Goal: Task Accomplishment & Management: Manage account settings

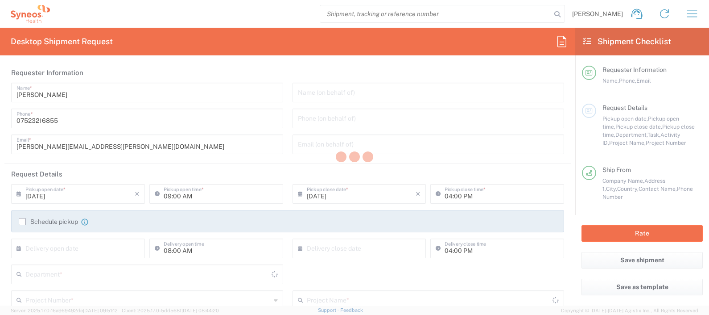
type input "8350"
type input "England"
type input "United Kingdom"
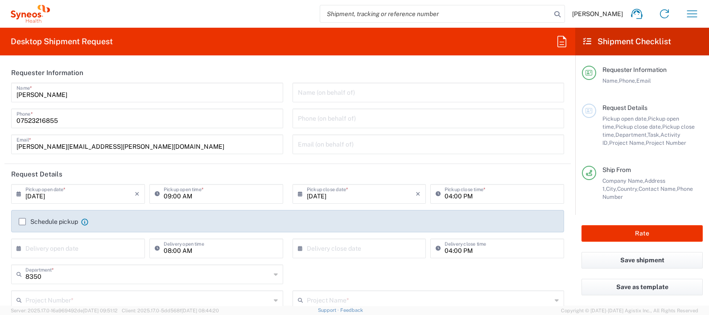
type input "Syneos Health UK Limited"
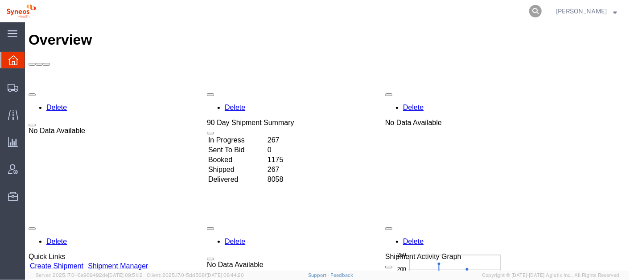
click at [542, 12] on icon at bounding box center [536, 11] width 12 height 12
paste input "56524972"
type input "56524972"
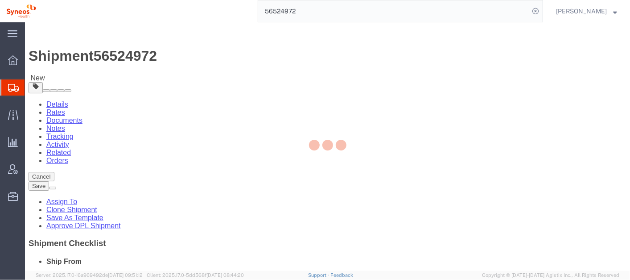
select select "59451"
select select "48851"
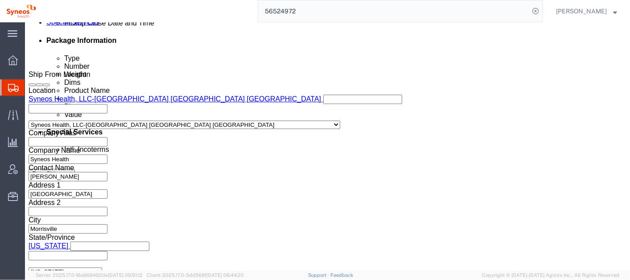
scroll to position [446, 0]
click select "Select Account Type Activity ID Airline Appointment Number ASN Batch Request # …"
click input "3000"
click select "Select Account Type Activity ID Airline Appointment Number ASN Batch Request # …"
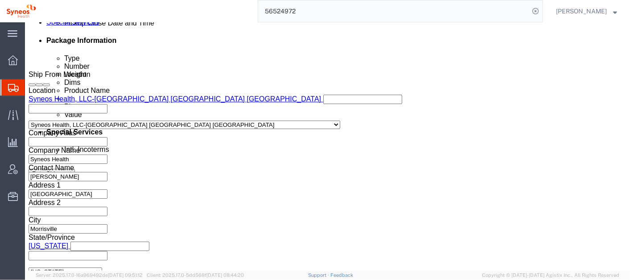
select select "DOCN"
click select "Select Account Type Activity ID Airline Appointment Number ASN Batch Request # …"
click input "text"
type input "4"
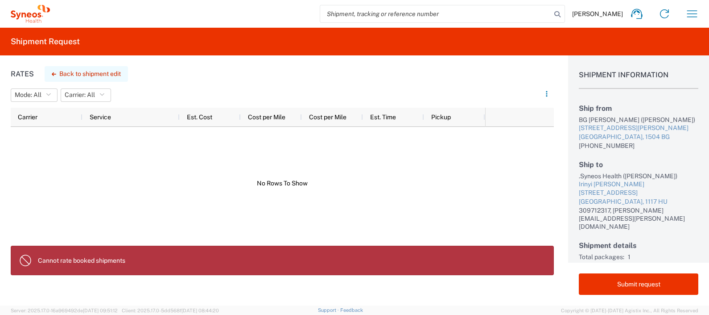
click at [104, 77] on button "Back to shipment edit" at bounding box center [86, 74] width 83 height 16
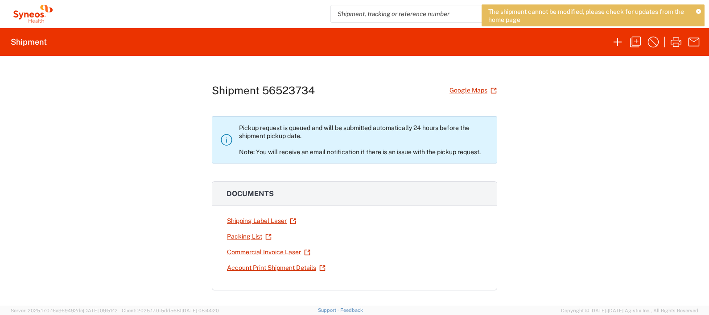
click at [278, 88] on h1 "Shipment 56523734" at bounding box center [263, 90] width 103 height 13
click at [277, 88] on h1 "Shipment 56523734" at bounding box center [263, 90] width 103 height 13
copy h1 "56523734"
click at [413, 230] on div at bounding box center [420, 236] width 126 height 16
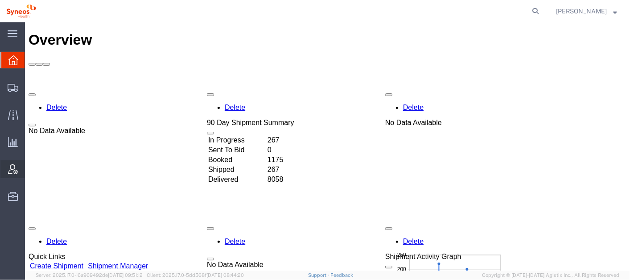
click at [31, 170] on span "Account Admin" at bounding box center [28, 169] width 6 height 18
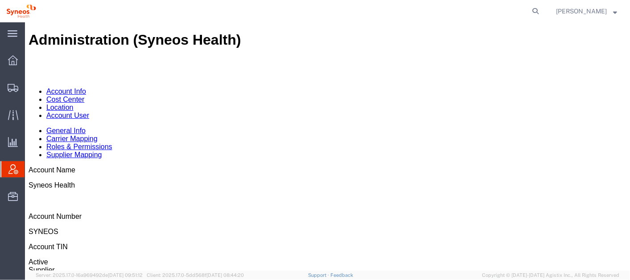
click at [89, 111] on link "Account User" at bounding box center [67, 115] width 43 height 8
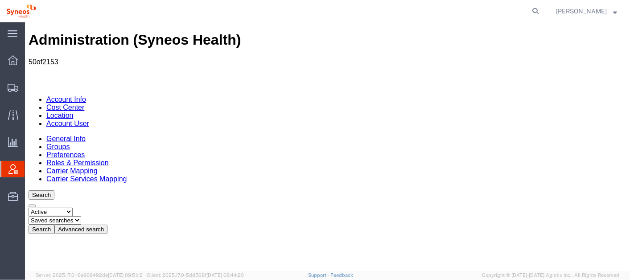
click at [541, 41] on div "Administration (Syneos Health) 50 of 2153" at bounding box center [327, 48] width 598 height 34
